Goal: Transaction & Acquisition: Subscribe to service/newsletter

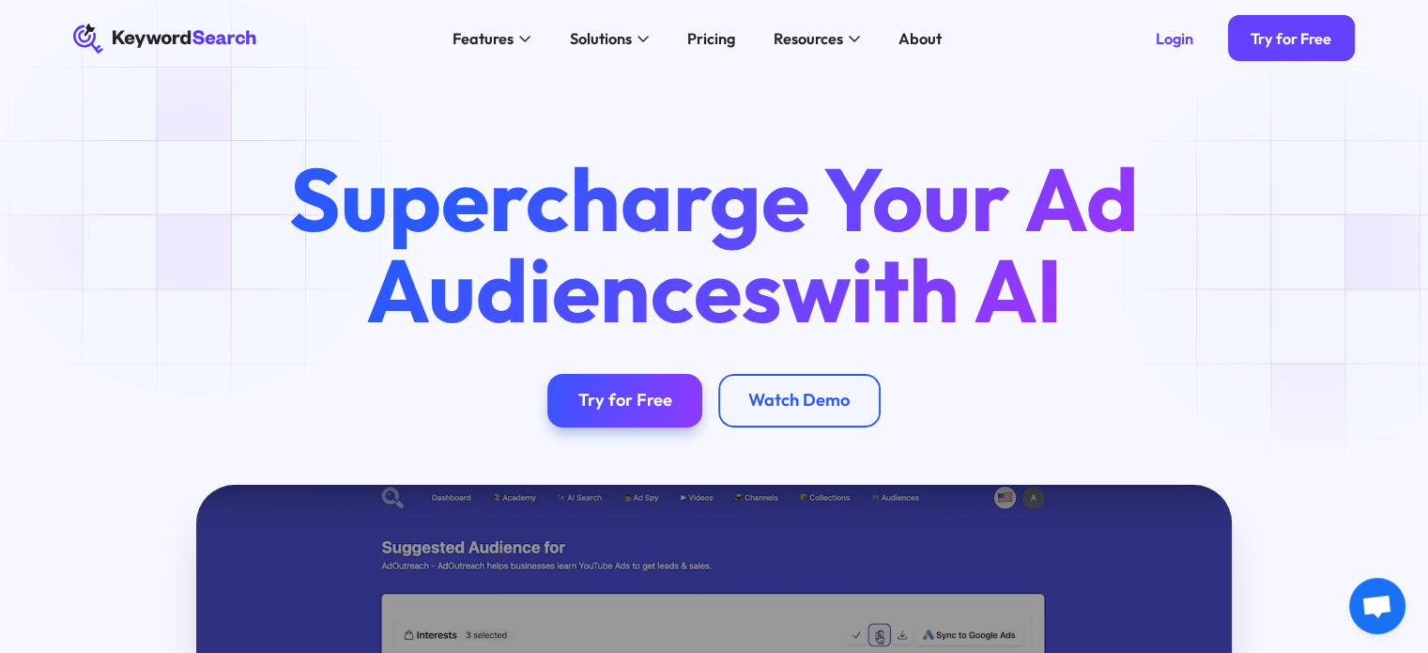
click at [1324, 256] on div "Supercharge Your Ad Audiences with AI Try for Free Watch Demo" at bounding box center [714, 290] width 1343 height 274
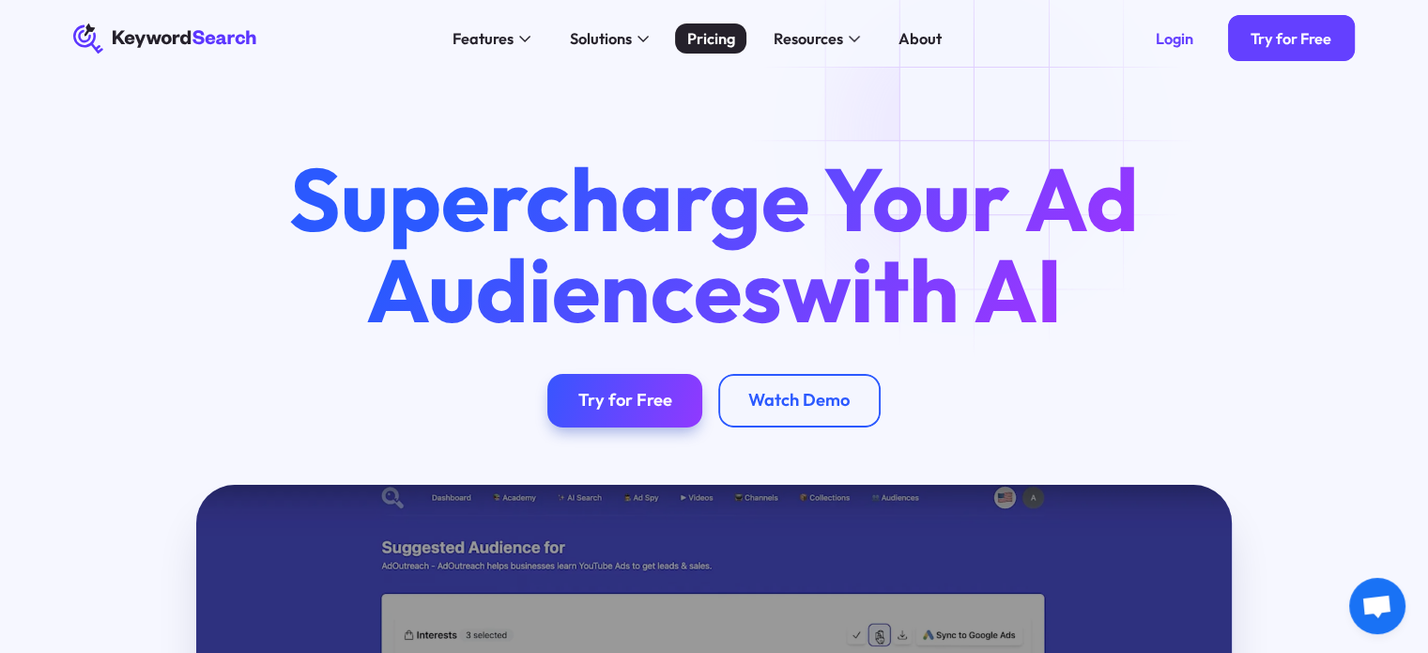
click at [694, 43] on div "Pricing" at bounding box center [711, 38] width 48 height 23
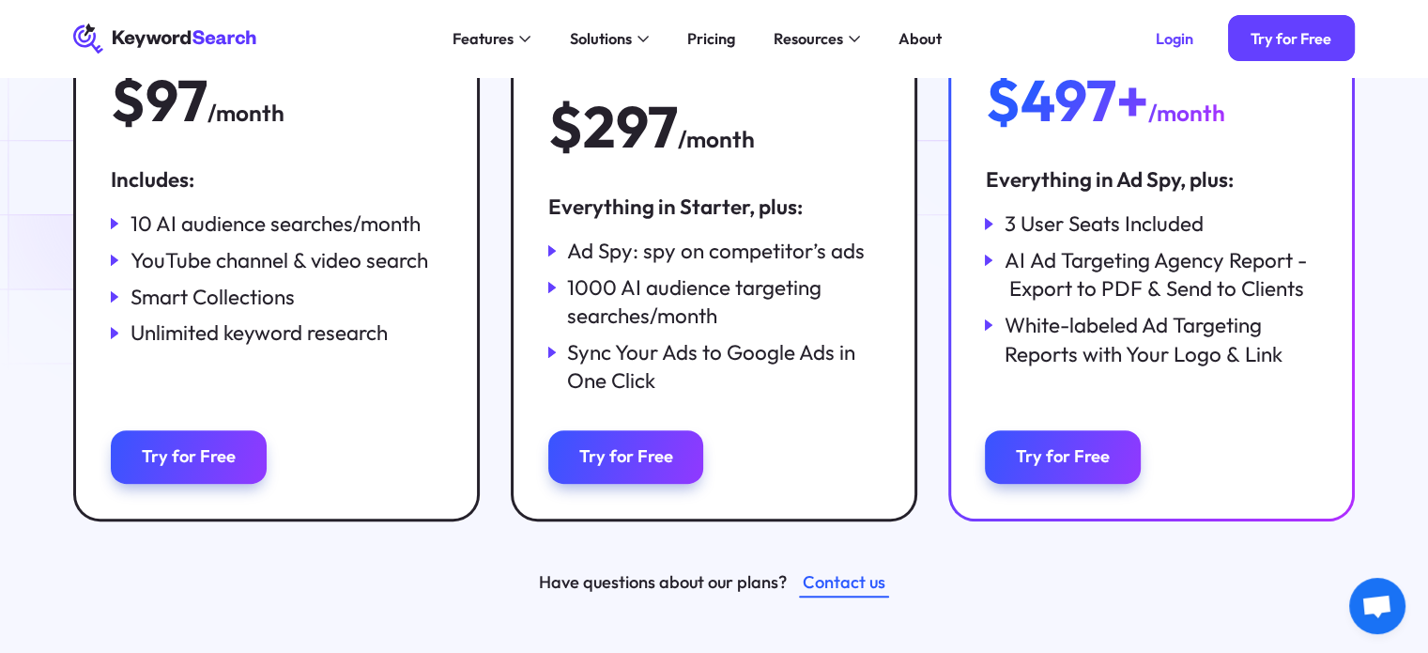
scroll to position [470, 0]
